Goal: Ask a question: Seek information or help from site administrators or community

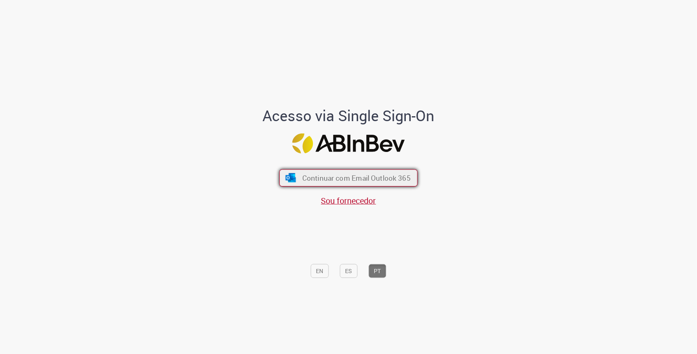
click at [302, 170] on button "Continuar com Email Outlook 365" at bounding box center [348, 177] width 139 height 17
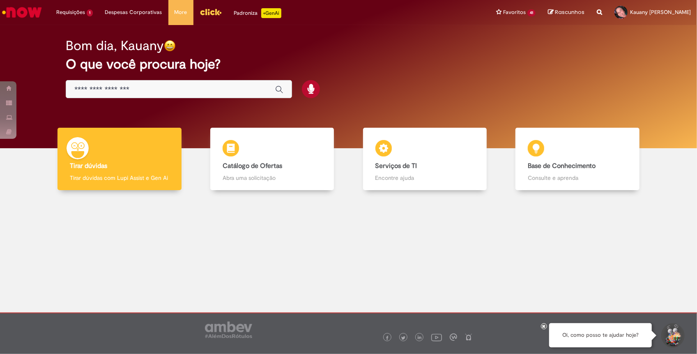
click at [671, 344] on button "Iniciar Conversa de Suporte" at bounding box center [672, 335] width 25 height 25
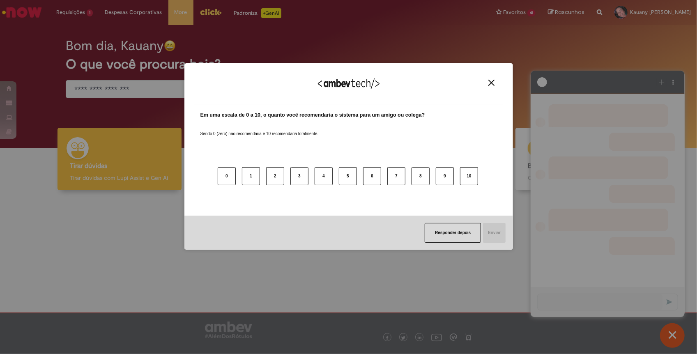
click at [581, 294] on div "Agradecemos seu feedback! Em uma escala de 0 a 10, o quanto você recomendaria o…" at bounding box center [348, 177] width 697 height 354
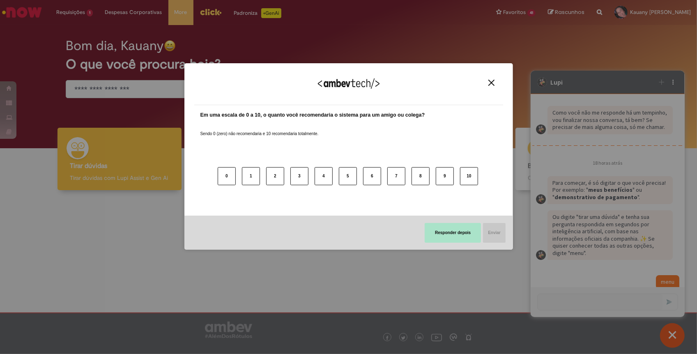
scroll to position [1079, 0]
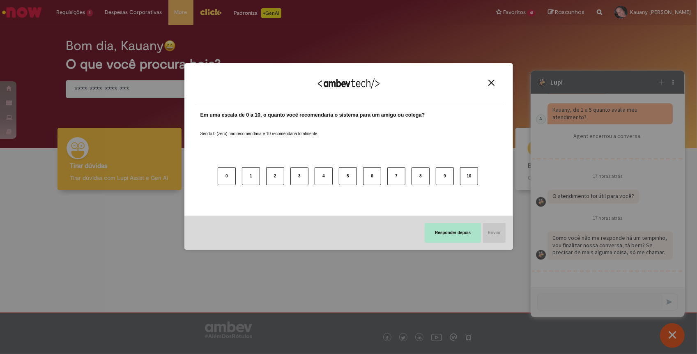
click at [436, 232] on button "Responder depois" at bounding box center [453, 233] width 56 height 20
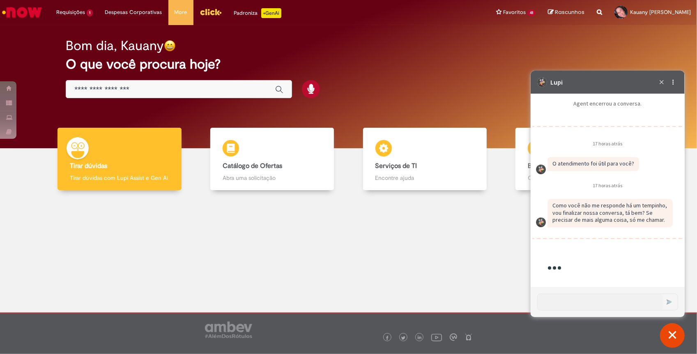
scroll to position [1132, 0]
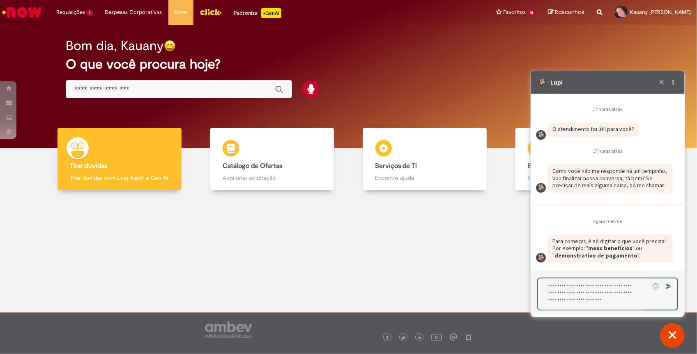
click at [582, 304] on textarea "Digite sua resposta aqui e pressione Enter para enviar" at bounding box center [593, 293] width 111 height 31
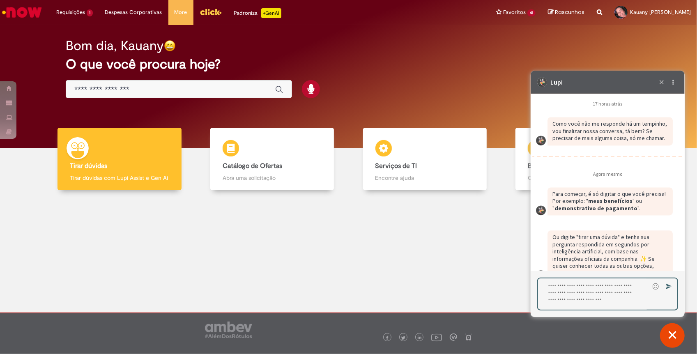
scroll to position [1212, 0]
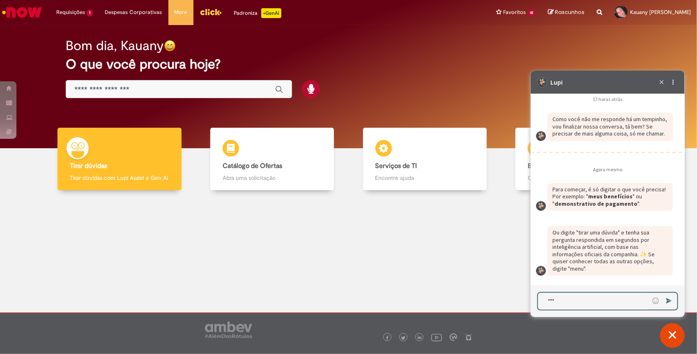
type textarea "****"
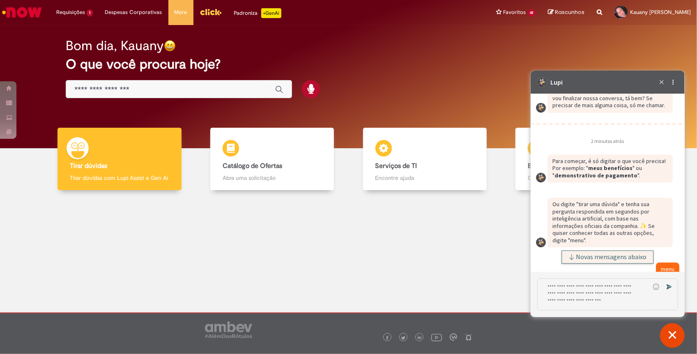
click at [581, 255] on span "Novas mensagens abaixo" at bounding box center [611, 257] width 71 height 6
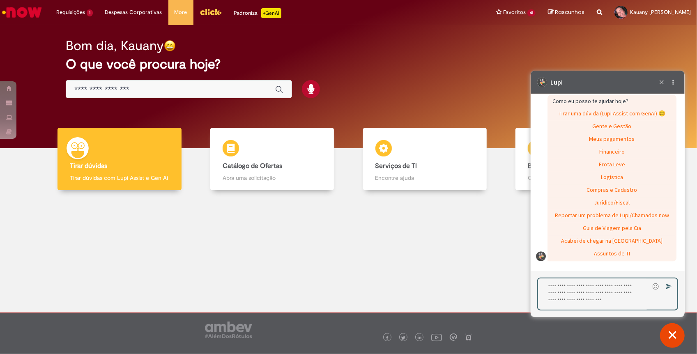
click at [577, 288] on textarea "Digite sua resposta aqui e pressione Enter para enviar" at bounding box center [593, 293] width 111 height 31
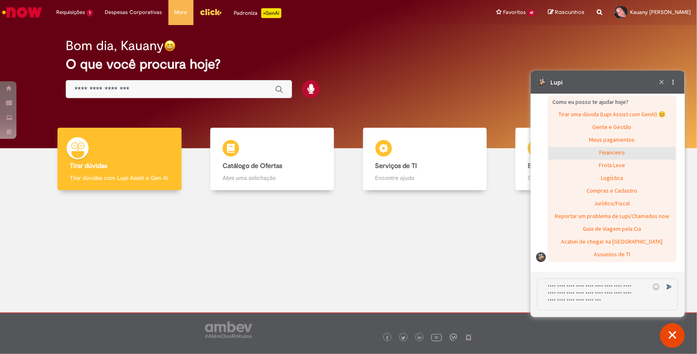
click at [615, 156] on div "Financeiro" at bounding box center [611, 153] width 127 height 12
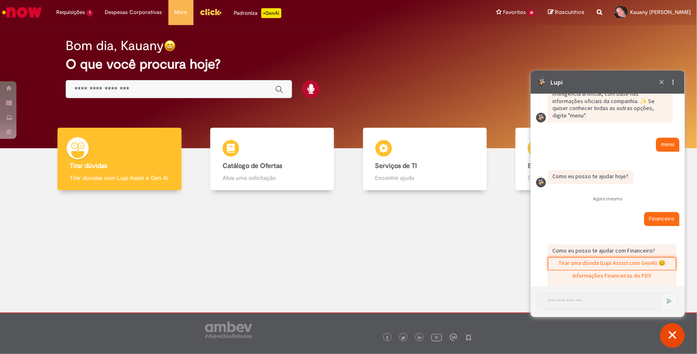
scroll to position [1422, 0]
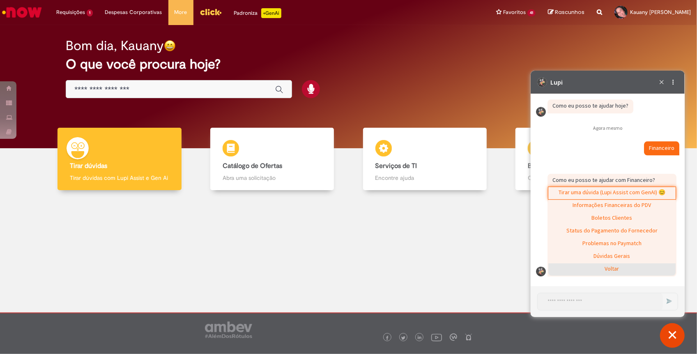
click at [612, 266] on div "Voltar" at bounding box center [611, 269] width 127 height 12
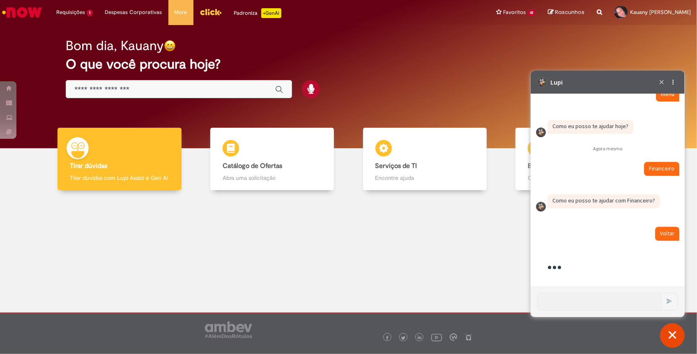
scroll to position [1558, 0]
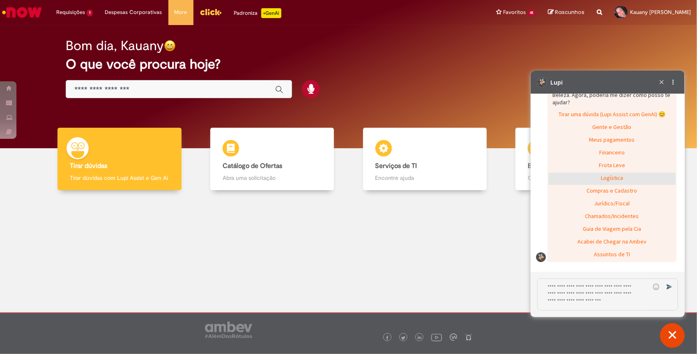
click at [620, 185] on div "Logística" at bounding box center [611, 178] width 127 height 12
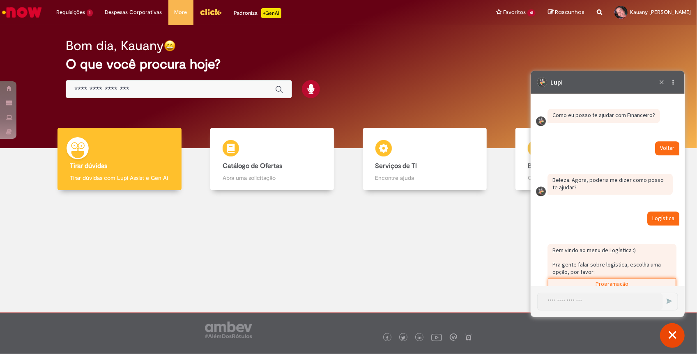
scroll to position [1567, 0]
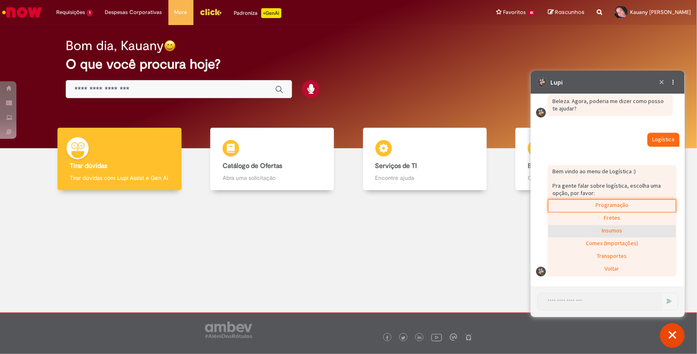
click at [612, 229] on div "Insumos" at bounding box center [611, 231] width 127 height 12
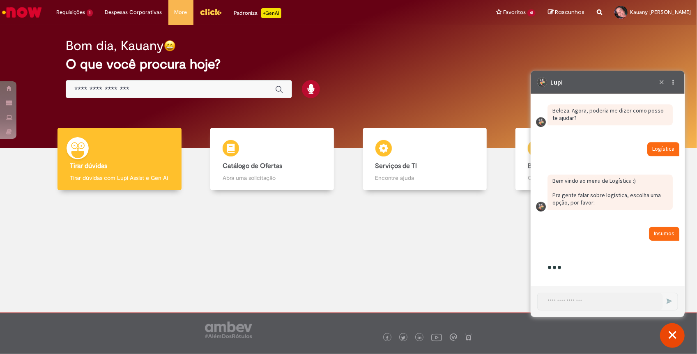
scroll to position [1618, 0]
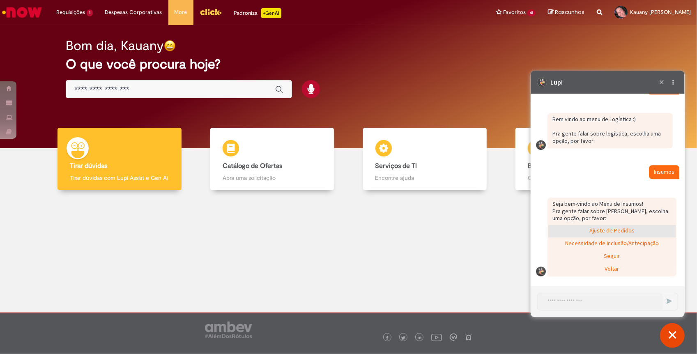
click at [611, 232] on div "Ajuste de Pedidos" at bounding box center [611, 231] width 127 height 12
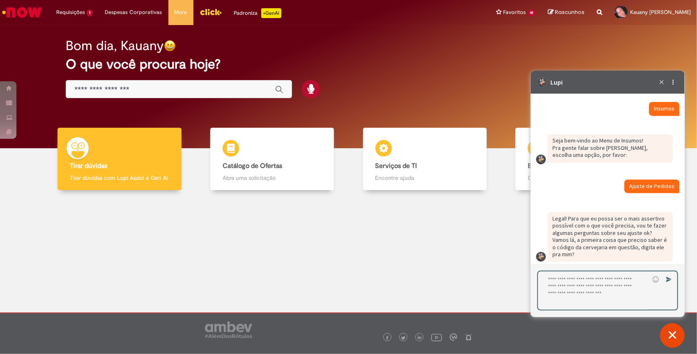
scroll to position [1689, 0]
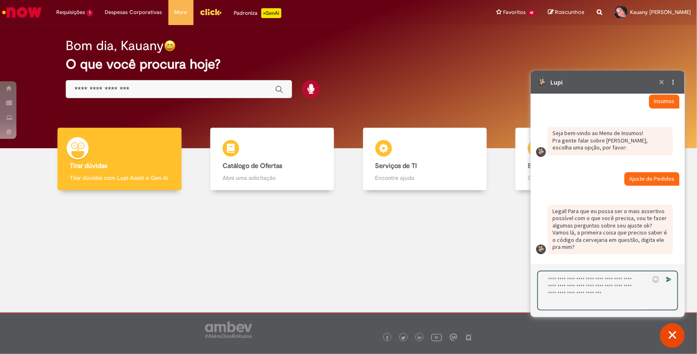
click at [581, 286] on textarea "Digite sua resposta aqui e pressione Enter para enviar" at bounding box center [593, 290] width 111 height 38
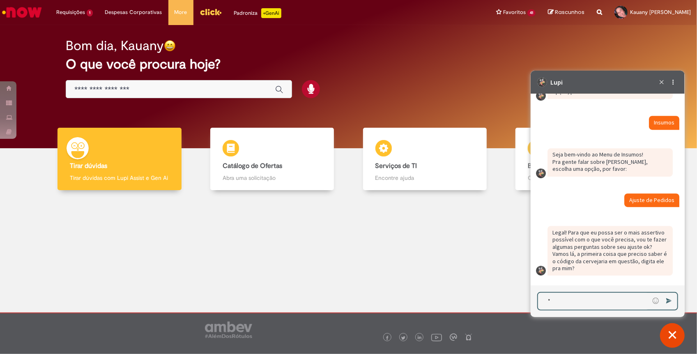
scroll to position [1667, 0]
type textarea "****"
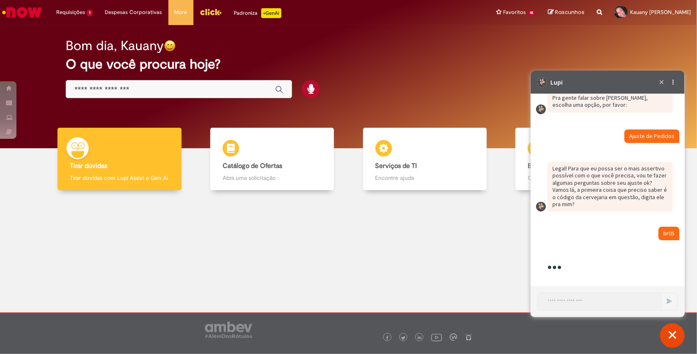
scroll to position [1761, 0]
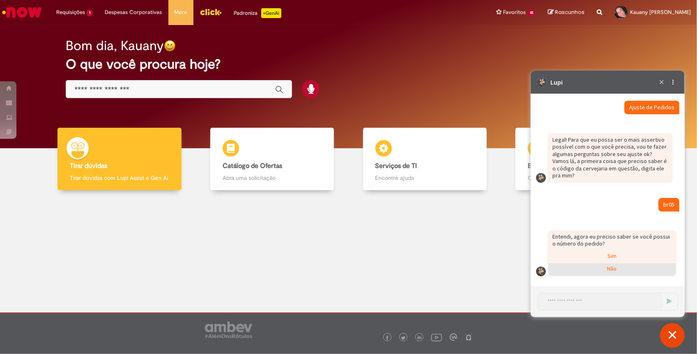
click at [614, 270] on div "Não" at bounding box center [611, 269] width 127 height 12
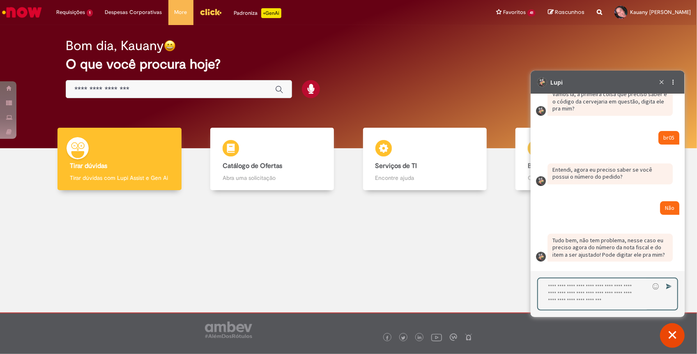
scroll to position [1827, 0]
click at [598, 287] on textarea "Digite sua resposta aqui e pressione Enter para enviar" at bounding box center [593, 293] width 111 height 31
paste textarea "*******"
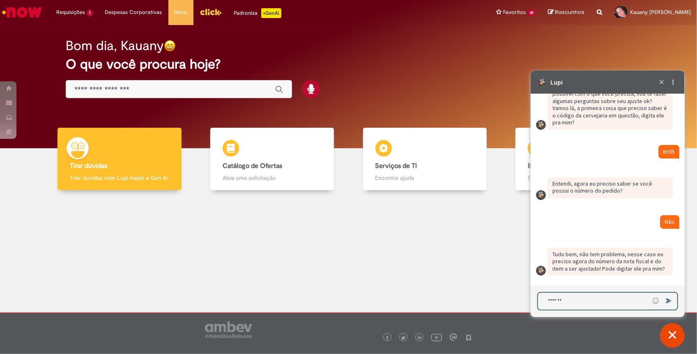
scroll to position [1813, 0]
type textarea "********"
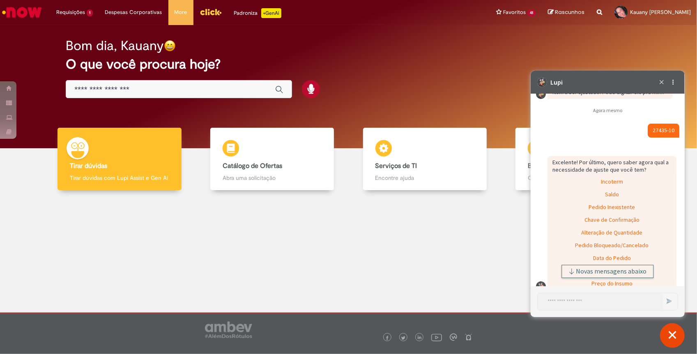
click at [575, 269] on icon "Caixa de diálogo de bate-papo" at bounding box center [572, 271] width 7 height 7
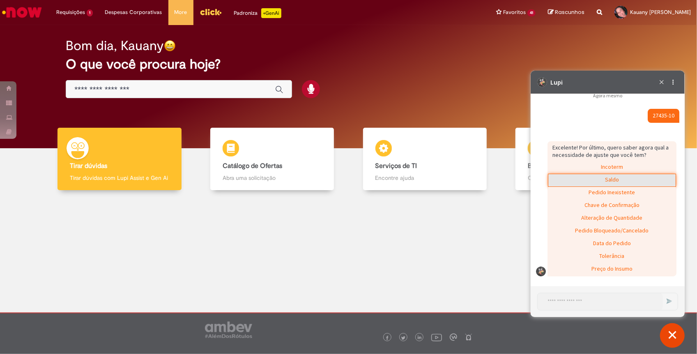
click at [604, 177] on div "Saldo" at bounding box center [611, 180] width 127 height 12
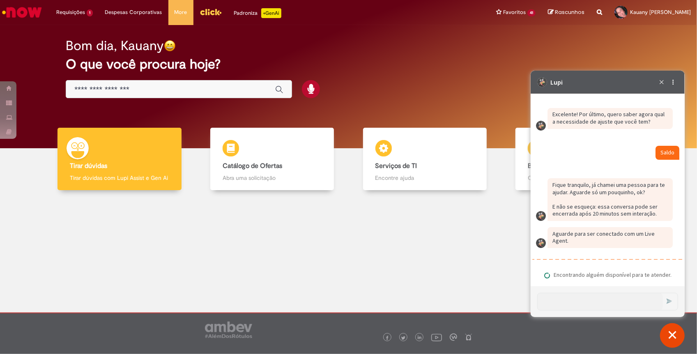
scroll to position [2051, 0]
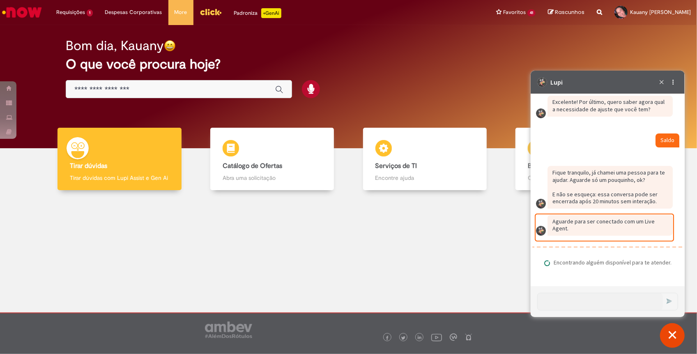
drag, startPoint x: 577, startPoint y: 228, endPoint x: 543, endPoint y: 164, distance: 72.1
drag, startPoint x: 552, startPoint y: 170, endPoint x: 579, endPoint y: 232, distance: 68.1
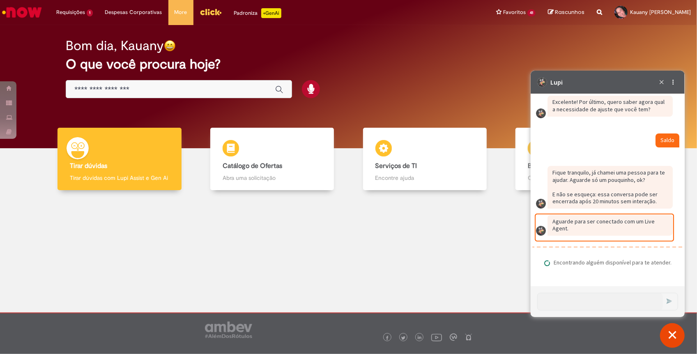
click at [579, 232] on div "Caixa de diálogo de bate-papo" at bounding box center [609, 225] width 125 height 21
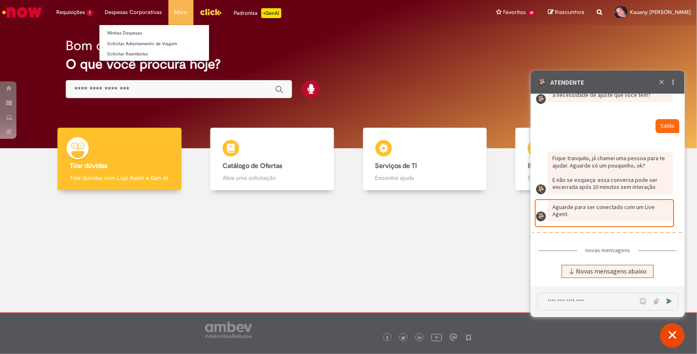
scroll to position [2138, 0]
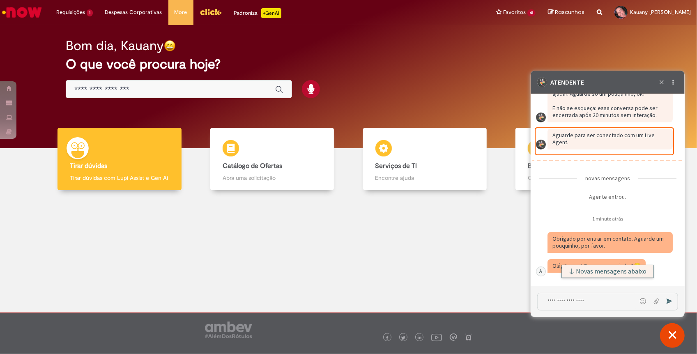
click at [584, 272] on span "Novas mensagens abaixo" at bounding box center [611, 271] width 71 height 6
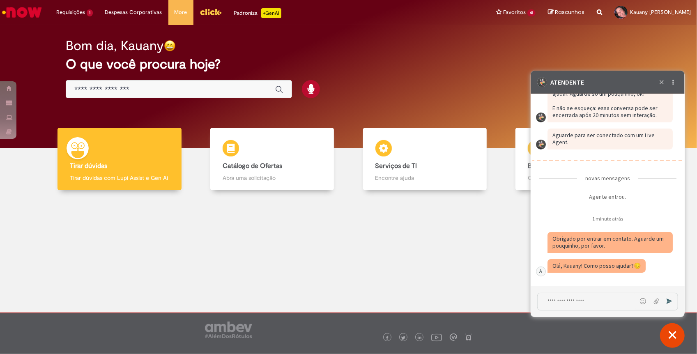
click at [575, 289] on div "[PERSON_NAME] arquivo Enviar" at bounding box center [608, 301] width 154 height 31
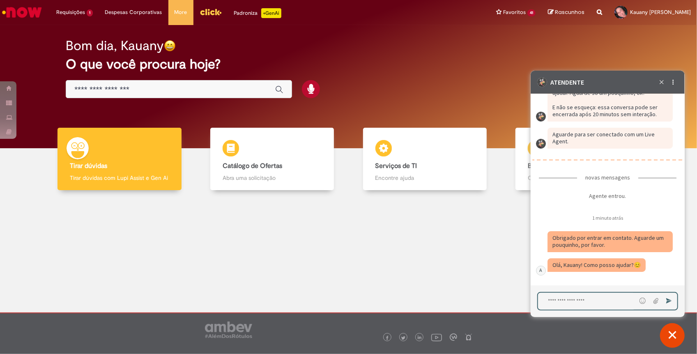
click at [571, 304] on textarea "Digite sua mensagem e pressione Enter para enviar" at bounding box center [587, 301] width 98 height 17
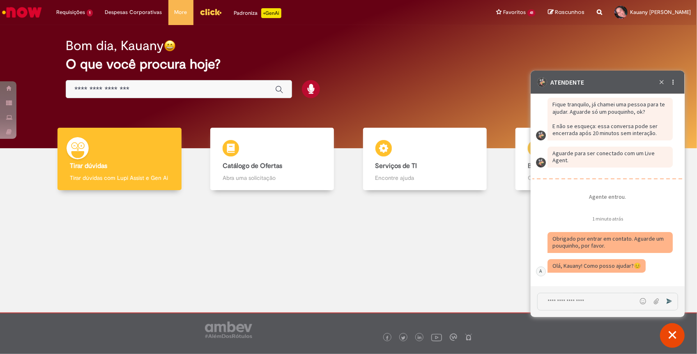
scroll to position [2119, 0]
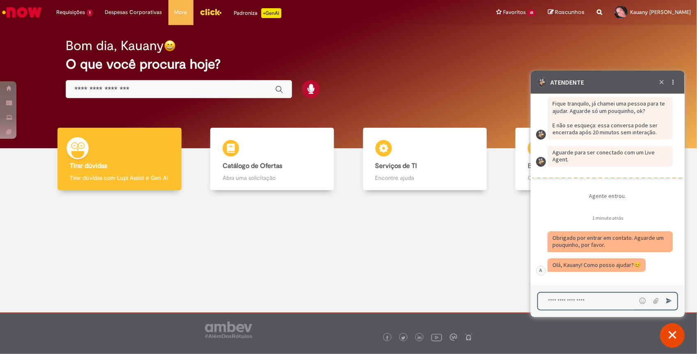
paste textarea "**********"
type textarea "*"
paste textarea "**********"
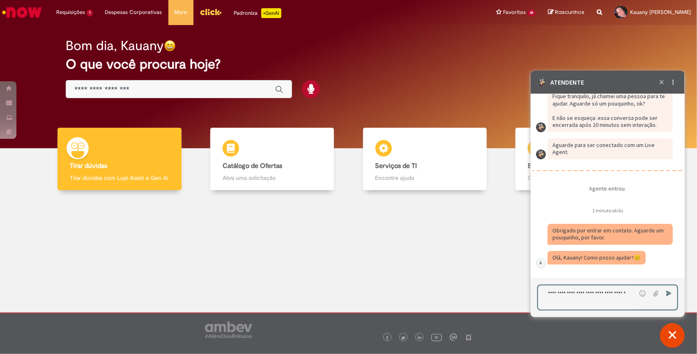
type textarea "**********"
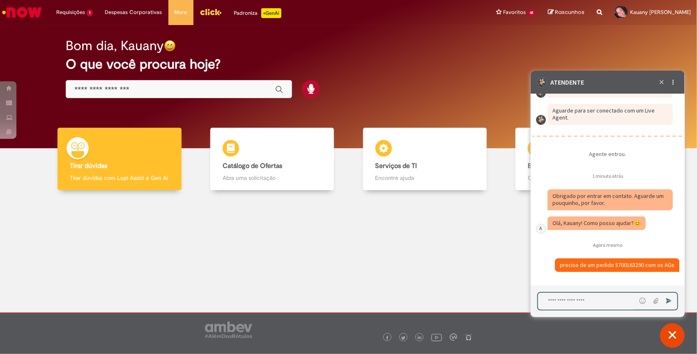
scroll to position [2161, 0]
type textarea "**********"
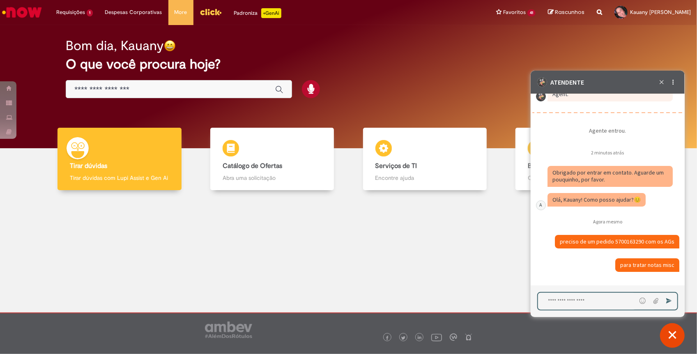
scroll to position [2217, 0]
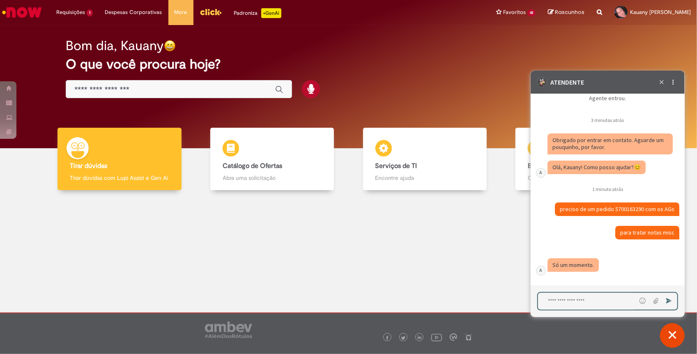
click at [556, 301] on textarea "Digite sua mensagem e pressione Enter para enviar" at bounding box center [587, 301] width 99 height 17
type textarea "**********"
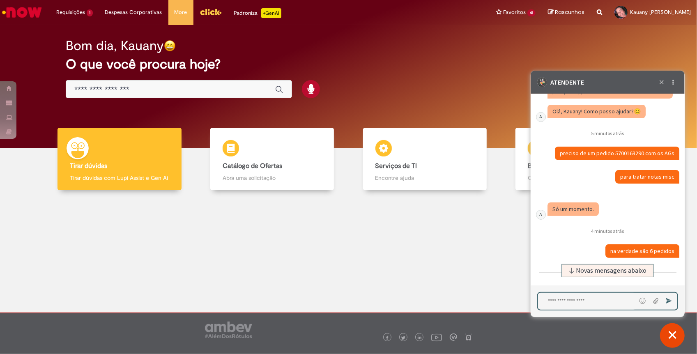
scroll to position [2299, 0]
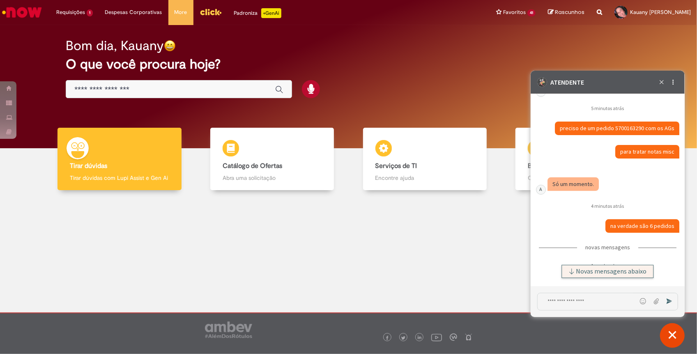
click at [603, 270] on span "Novas mensagens abaixo" at bounding box center [611, 271] width 71 height 6
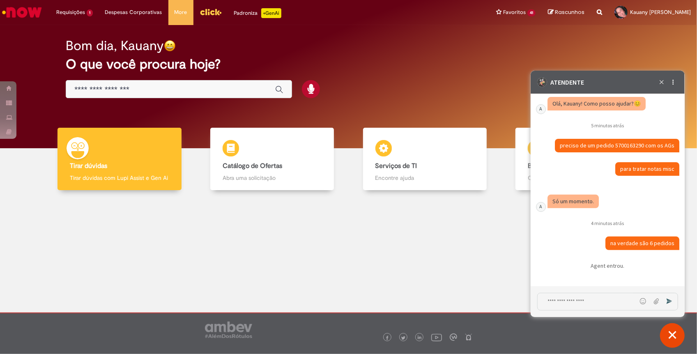
scroll to position [2282, 0]
click at [594, 301] on textarea "Digite sua mensagem e pressione Enter para enviar" at bounding box center [587, 301] width 99 height 17
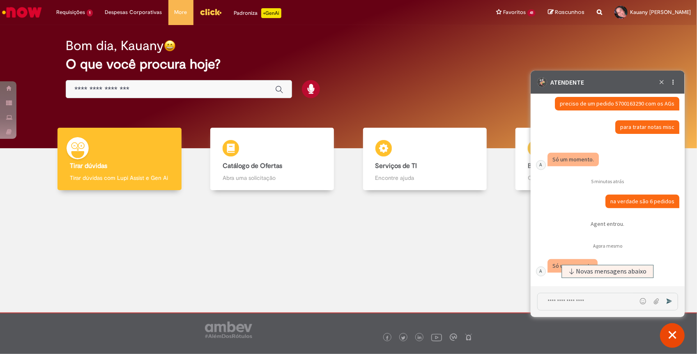
scroll to position [2323, 0]
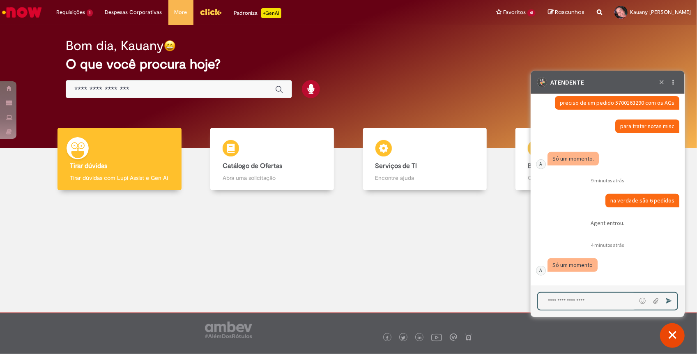
click at [556, 303] on textarea "Digite sua mensagem e pressione Enter para enviar" at bounding box center [587, 301] width 99 height 17
click at [313, 284] on div at bounding box center [348, 256] width 685 height 120
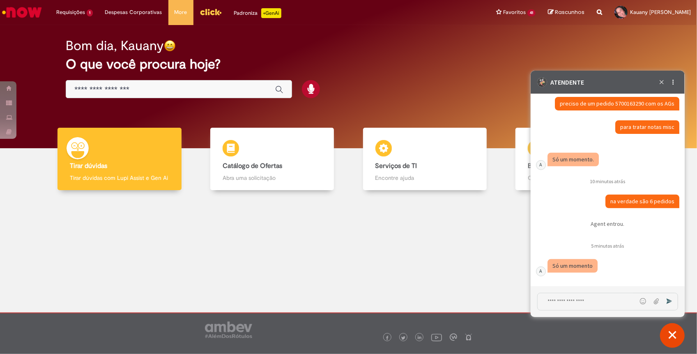
click at [593, 297] on textarea "Digite sua mensagem e pressione Enter para enviar" at bounding box center [587, 301] width 99 height 17
drag, startPoint x: 576, startPoint y: 270, endPoint x: 538, endPoint y: 107, distance: 167.8
click at [531, 70] on slot "Novas mensagens abaixo" at bounding box center [531, 70] width 0 height 0
